Goal: Task Accomplishment & Management: Manage account settings

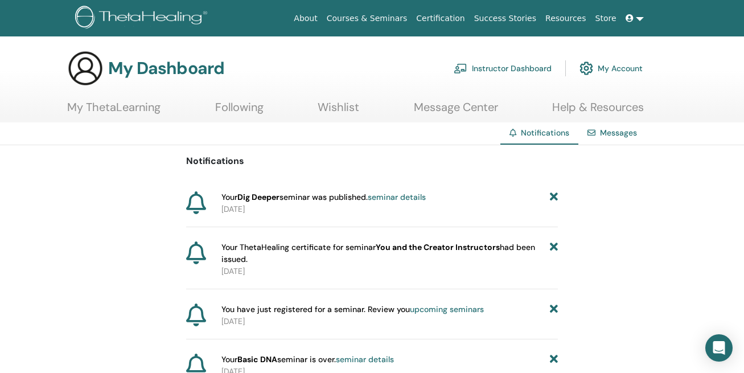
click at [500, 62] on link "Instructor Dashboard" at bounding box center [503, 68] width 98 height 25
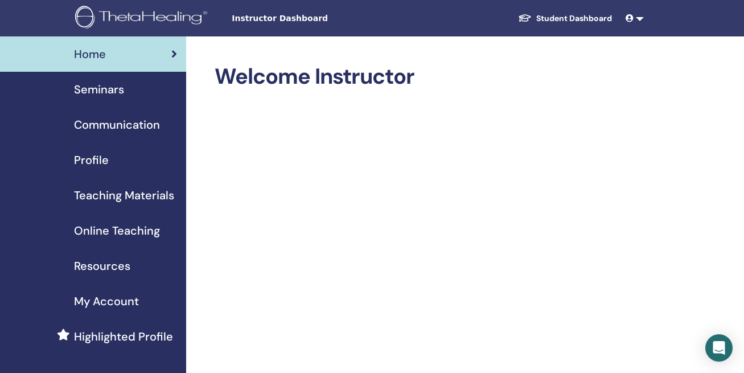
click at [89, 92] on span "Seminars" at bounding box center [99, 89] width 50 height 17
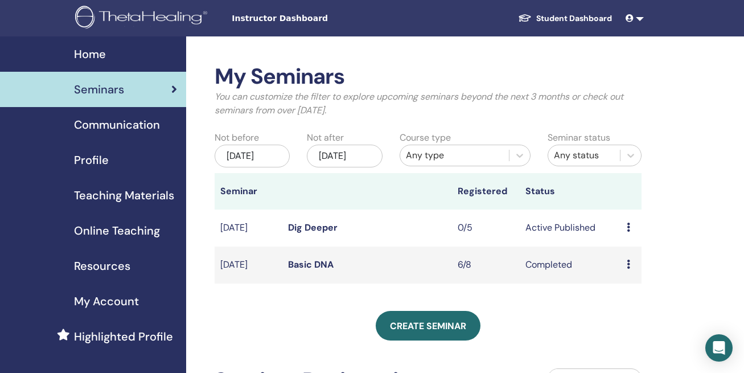
click at [304, 233] on link "Dig Deeper" at bounding box center [313, 227] width 50 height 12
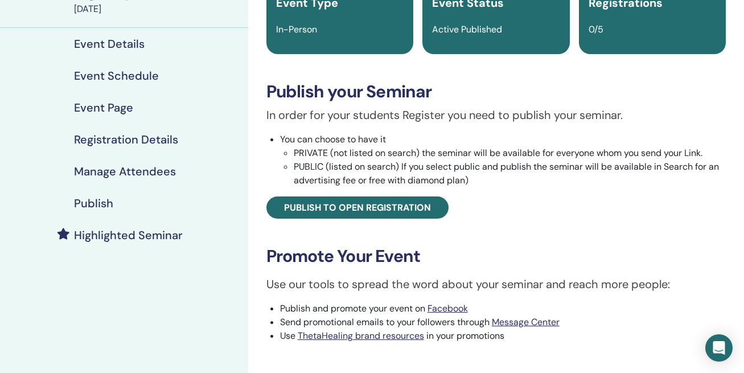
scroll to position [114, 0]
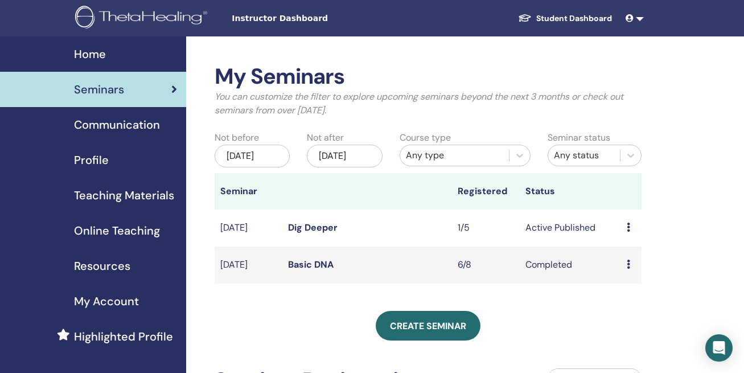
click at [312, 233] on link "Dig Deeper" at bounding box center [313, 227] width 50 height 12
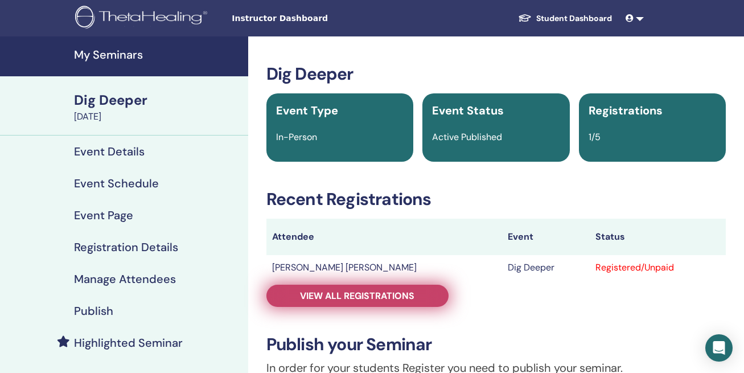
click at [376, 293] on span "View all registrations" at bounding box center [357, 296] width 114 height 12
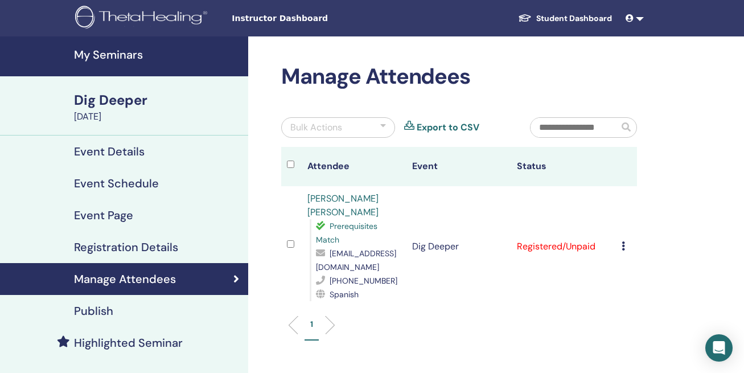
click at [621, 248] on icon at bounding box center [622, 245] width 3 height 9
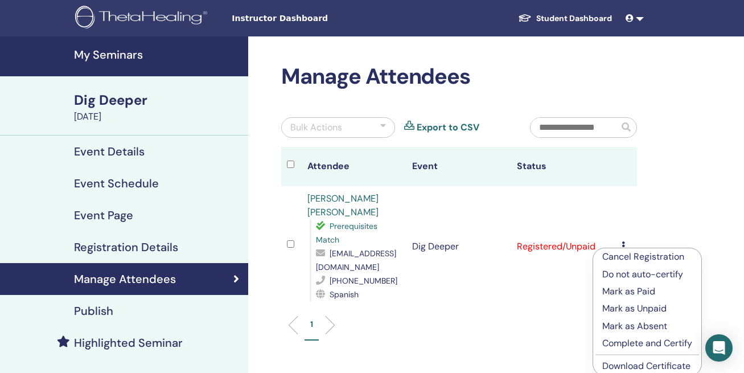
click at [627, 340] on p "Complete and Certify" at bounding box center [647, 343] width 90 height 14
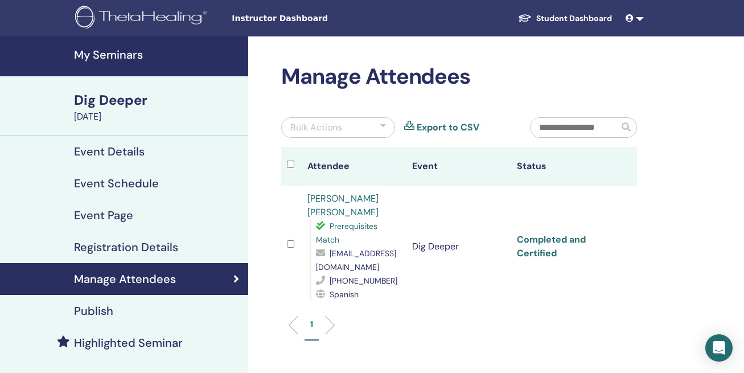
click at [551, 244] on link "Completed and Certified" at bounding box center [551, 246] width 69 height 26
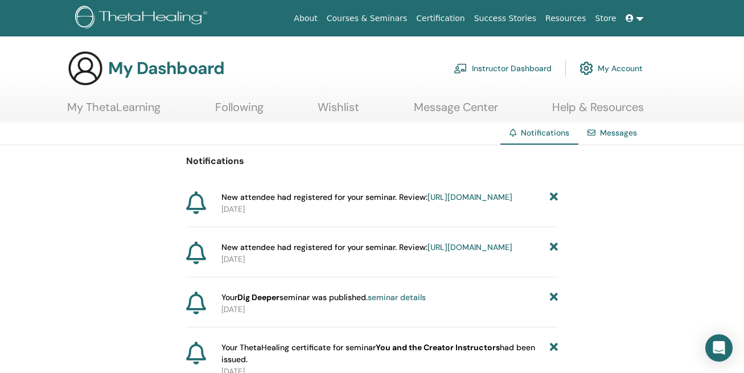
click at [521, 67] on link "Instructor Dashboard" at bounding box center [503, 68] width 98 height 25
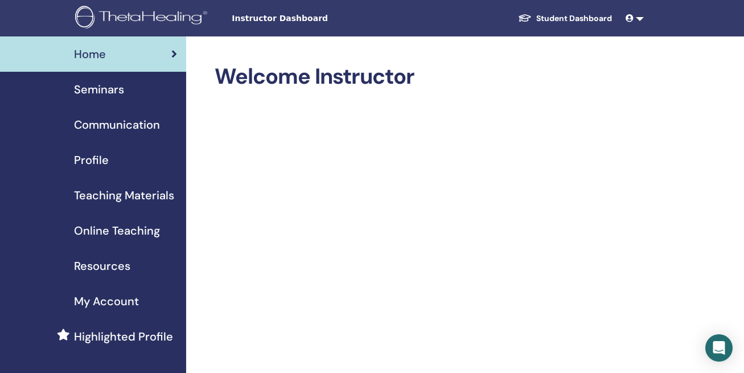
click at [106, 92] on span "Seminars" at bounding box center [99, 89] width 50 height 17
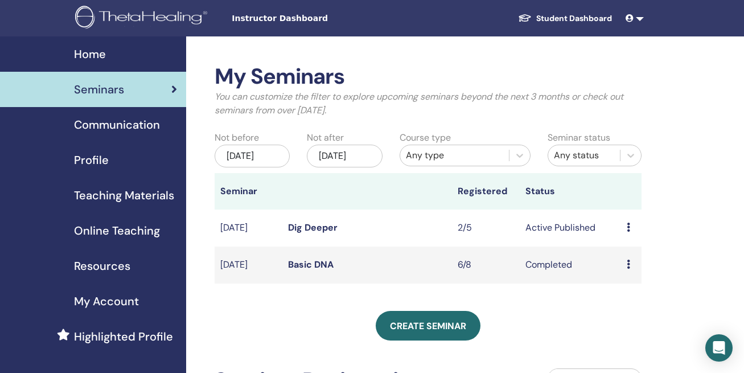
click at [316, 233] on link "Dig Deeper" at bounding box center [313, 227] width 50 height 12
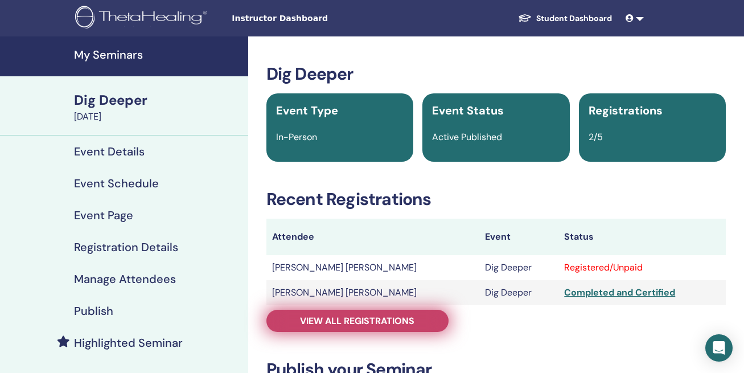
click at [355, 316] on span "View all registrations" at bounding box center [357, 321] width 114 height 12
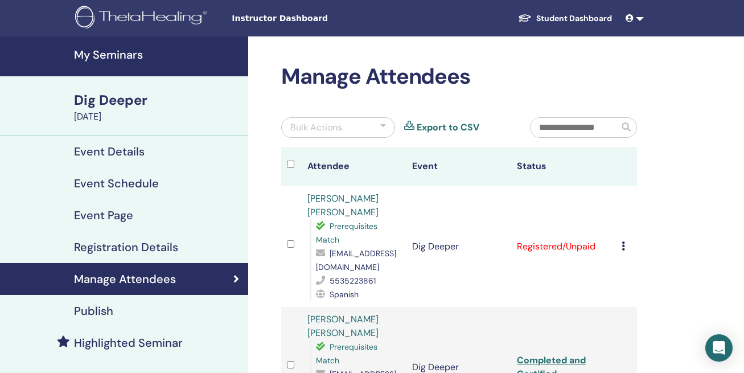
click at [624, 244] on icon at bounding box center [622, 245] width 3 height 9
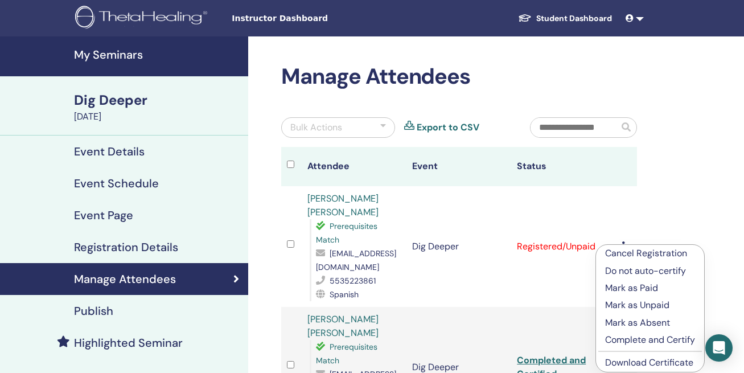
click at [632, 339] on p "Complete and Certify" at bounding box center [650, 340] width 90 height 14
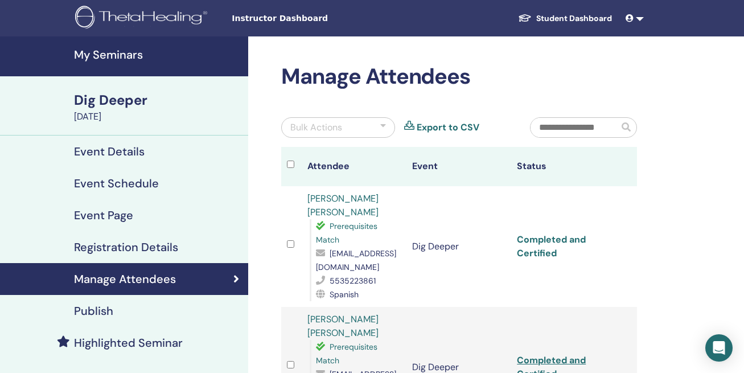
click at [551, 244] on link "Completed and Certified" at bounding box center [551, 246] width 69 height 26
click at [679, 183] on div "Manage Attendees Bulk Actions Export to CSV Attendee Event Status [PERSON_NAME]…" at bounding box center [496, 333] width 496 height 595
click at [637, 20] on link at bounding box center [634, 18] width 27 height 21
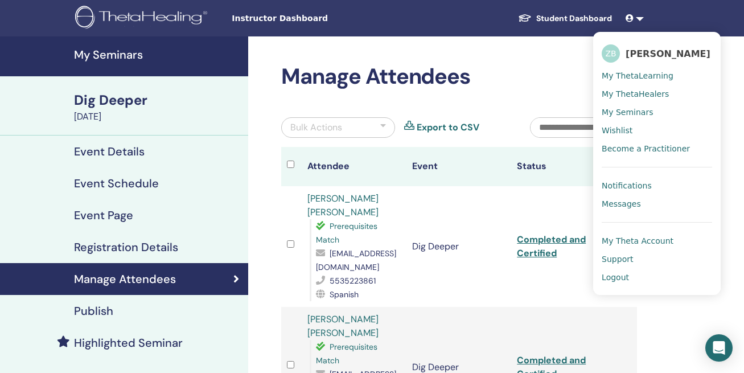
click at [617, 278] on span "Logout" at bounding box center [615, 277] width 27 height 10
